Goal: Information Seeking & Learning: Find specific fact

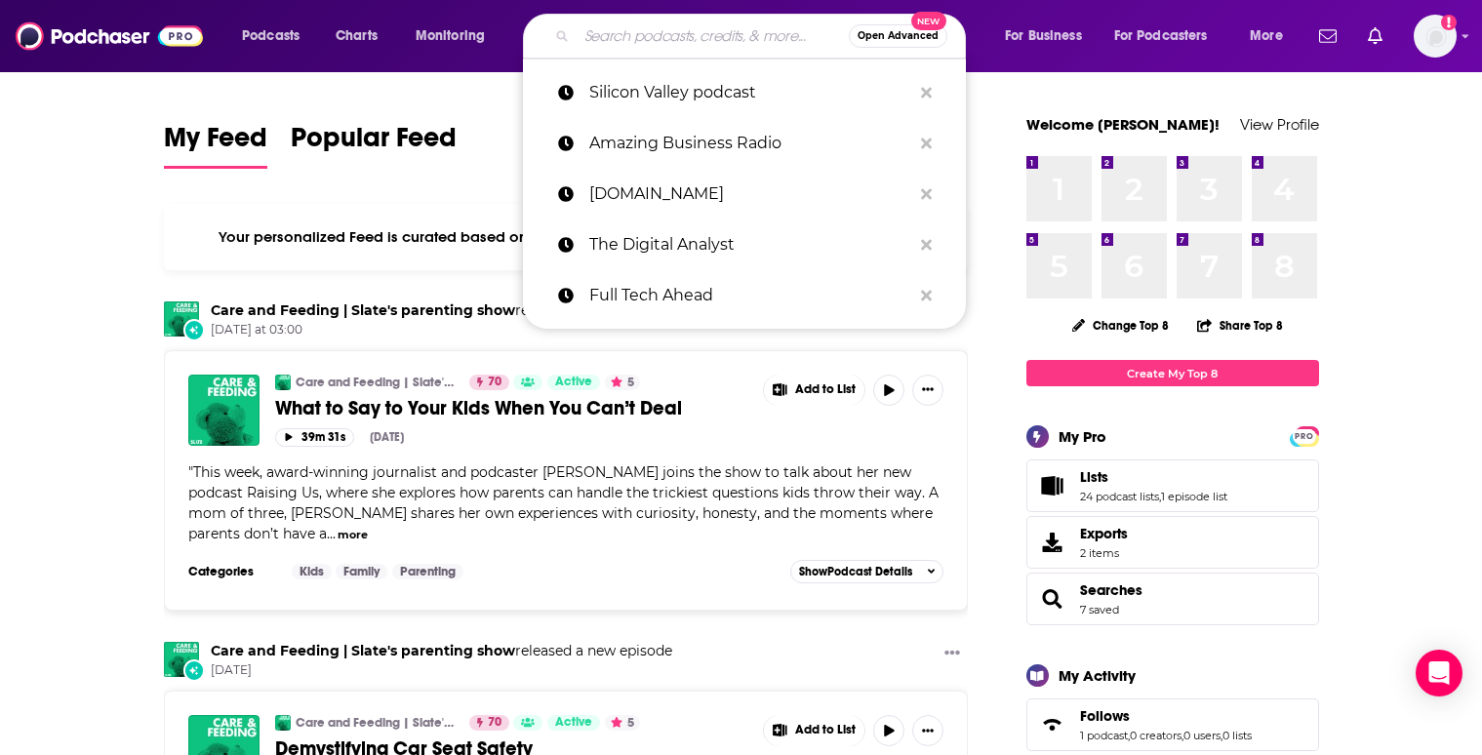
click at [621, 33] on input "Search podcasts, credits, & more..." at bounding box center [713, 35] width 272 height 31
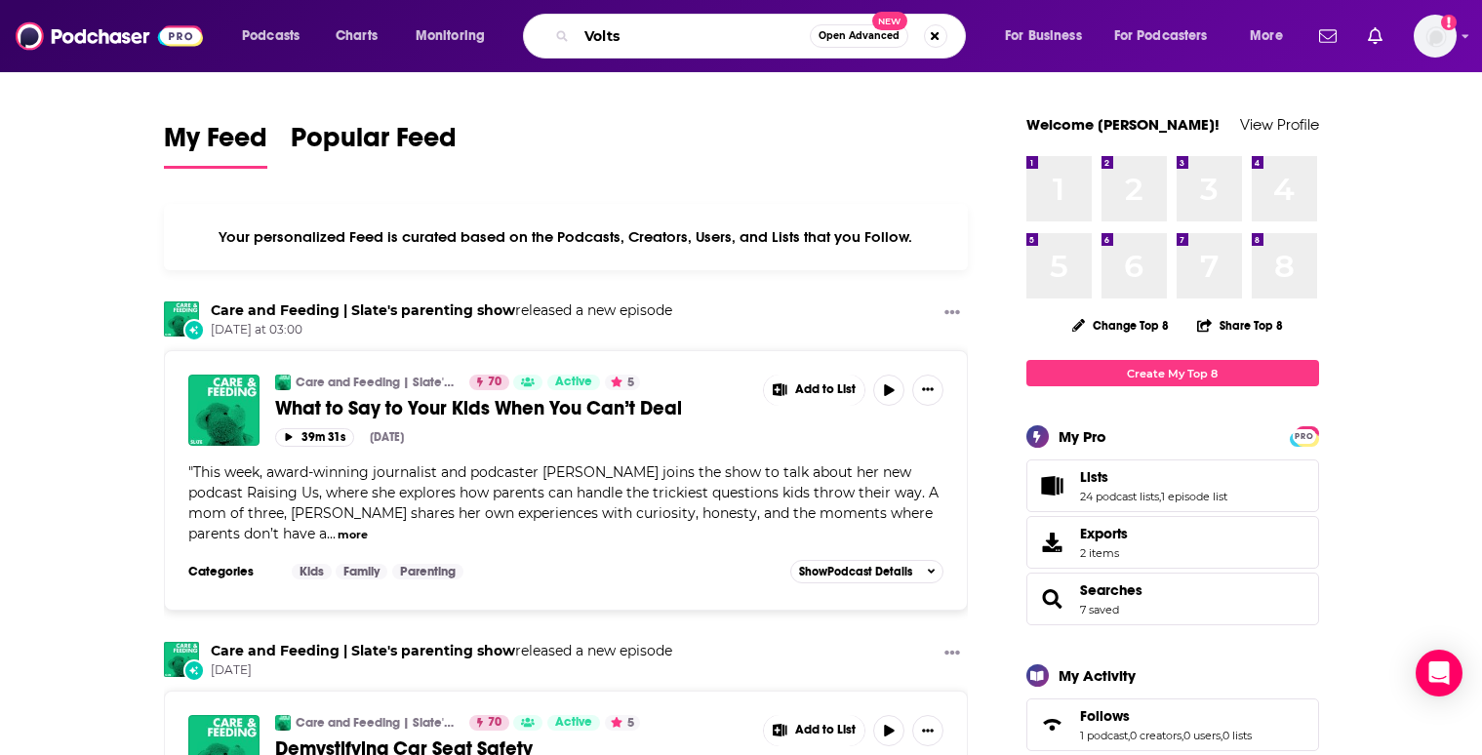
type input "Volts"
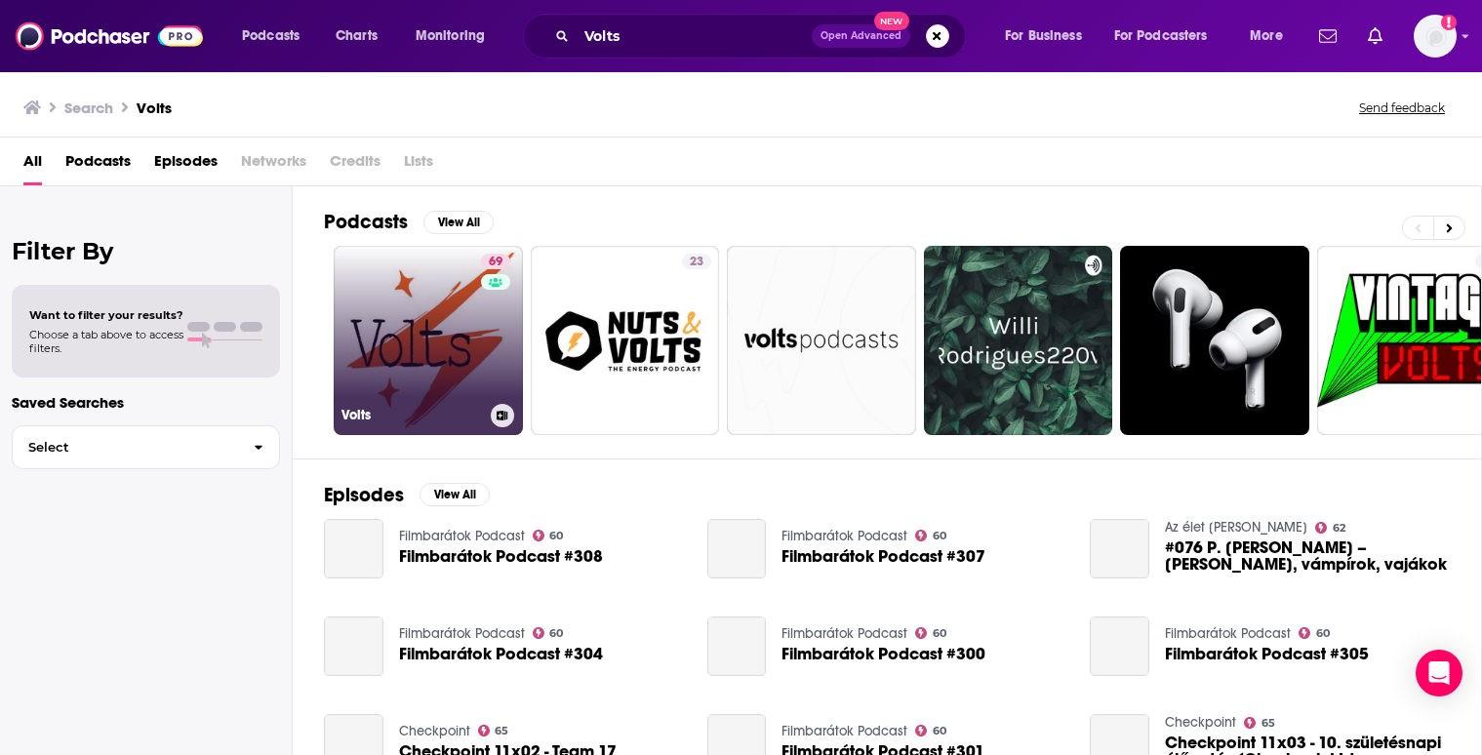
click at [424, 323] on link "69 Volts" at bounding box center [428, 340] width 189 height 189
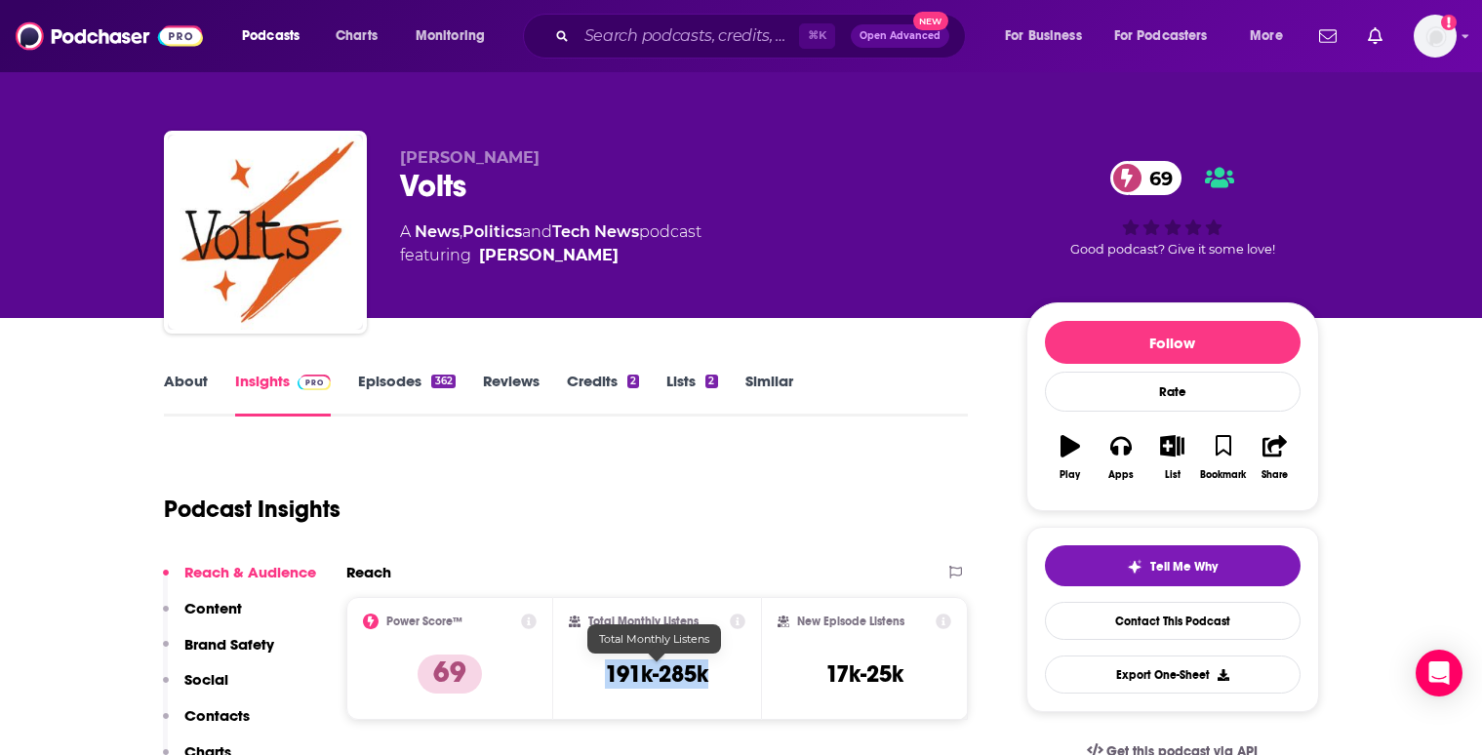
drag, startPoint x: 715, startPoint y: 678, endPoint x: 604, endPoint y: 670, distance: 111.5
click at [604, 670] on div "Total Monthly Listens 191k-285k" at bounding box center [657, 659] width 177 height 90
copy h3 "191k-285k"
